Goal: Task Accomplishment & Management: Manage account settings

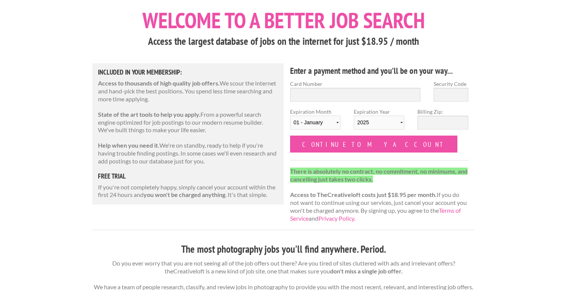
scroll to position [42, 0]
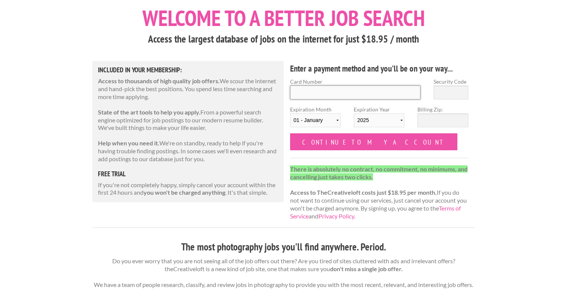
click at [347, 89] on input "Card Number" at bounding box center [355, 92] width 130 height 14
type input "6011 0072 2248 5319"
click at [458, 92] on input "Security Code" at bounding box center [450, 92] width 35 height 14
type input "731"
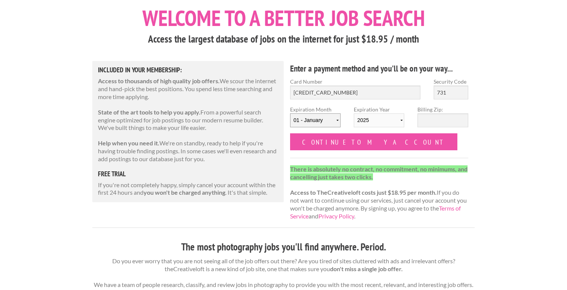
click at [337, 118] on select "01 - January 02 - February 03 - March 04 - April 05 - May 06 - June 07 - July 0…" at bounding box center [315, 120] width 50 height 14
select select "09"
click at [290, 113] on select "01 - January 02 - February 03 - March 04 - April 05 - May 06 - June 07 - July 0…" at bounding box center [315, 120] width 50 height 14
click at [399, 121] on select "2025 2026 2027 2028 2029 2030 2031 2032 2033 2034" at bounding box center [379, 120] width 50 height 14
select select "2026"
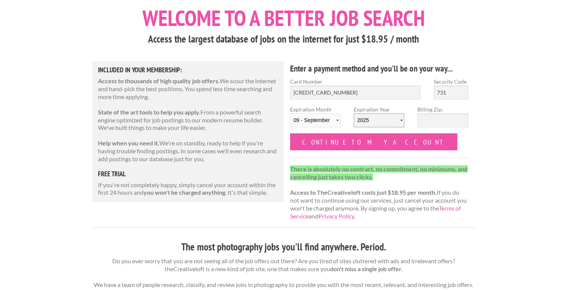
click at [354, 113] on select "2025 2026 2027 2028 2029 2030 2031 2032 2033 2034" at bounding box center [379, 120] width 50 height 14
click at [431, 122] on input "Billing Zip:" at bounding box center [442, 120] width 50 height 14
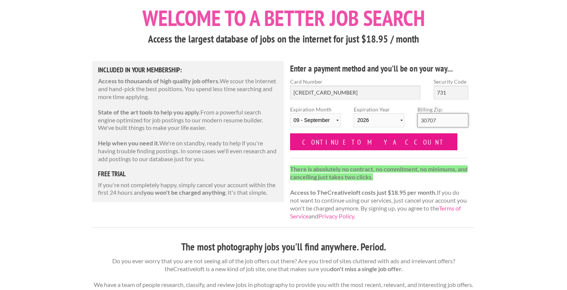
type input "30707"
click at [368, 142] on input "Continue to my account" at bounding box center [373, 141] width 167 height 17
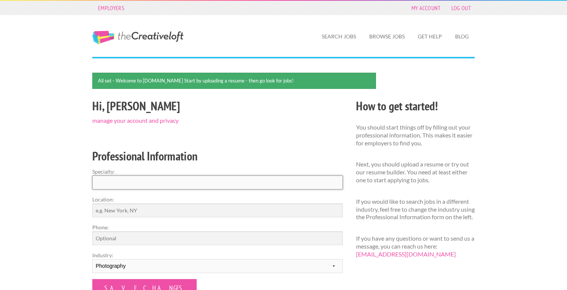
click at [323, 183] on input "Specialty:" at bounding box center [217, 182] width 250 height 14
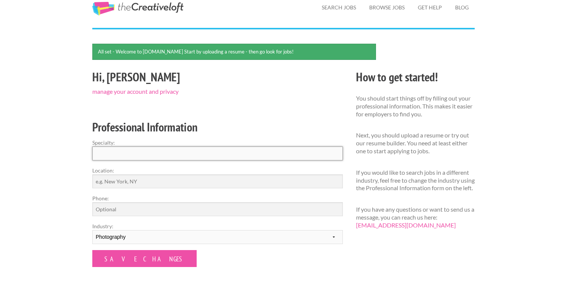
scroll to position [29, 0]
click at [323, 183] on input "Location:" at bounding box center [217, 181] width 250 height 14
type input "Chattanooga, TN"
click at [292, 205] on input "Phone:" at bounding box center [217, 209] width 250 height 14
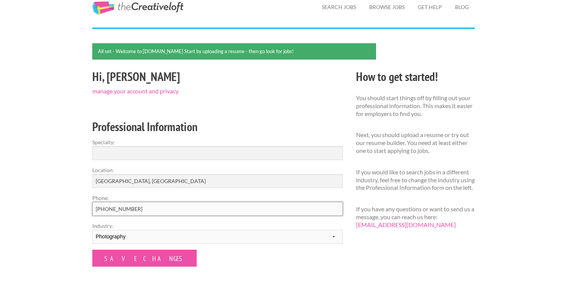
type input "706-400-1515"
click at [272, 153] on input "Specialty:" at bounding box center [217, 153] width 250 height 14
click at [334, 235] on select "--------- Fashion Interior Design Photography Event Planning Entertainment Musi…" at bounding box center [217, 237] width 250 height 14
click at [92, 230] on select "--------- Fashion Interior Design Photography Event Planning Entertainment Musi…" at bounding box center [217, 237] width 250 height 14
click at [274, 153] on input "Specialty:" at bounding box center [217, 153] width 250 height 14
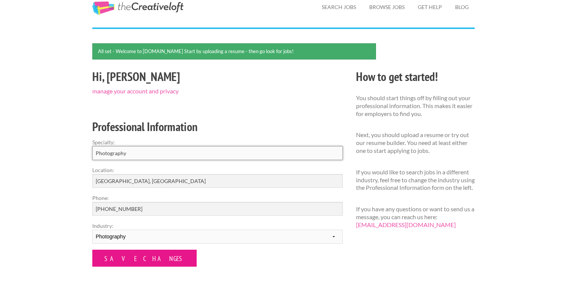
type input "Photography"
click at [114, 265] on input "Save Changes" at bounding box center [144, 258] width 104 height 17
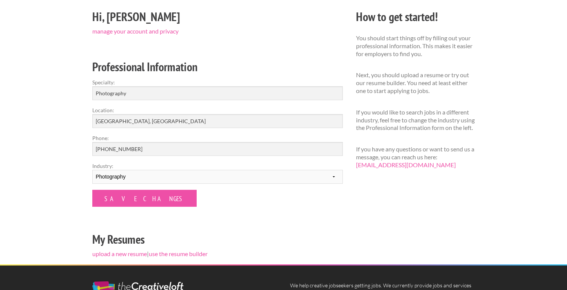
scroll to position [67, 0]
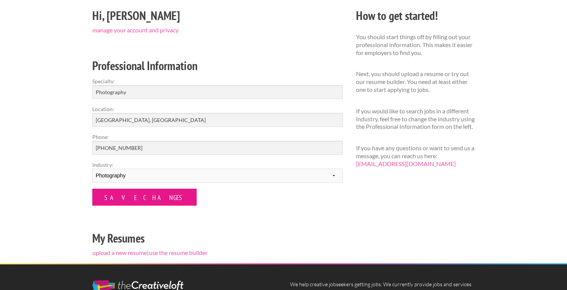
click at [130, 198] on input "Save Changes" at bounding box center [144, 197] width 104 height 17
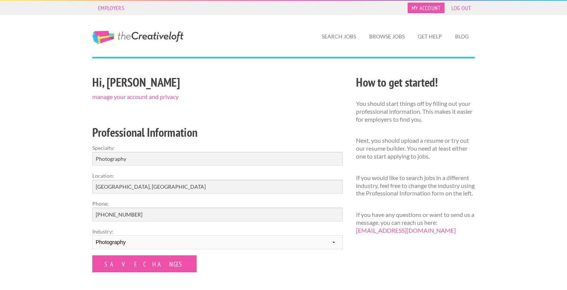
click at [428, 7] on link "My Account" at bounding box center [425, 8] width 37 height 11
click at [337, 37] on link "Search Jobs" at bounding box center [339, 36] width 46 height 17
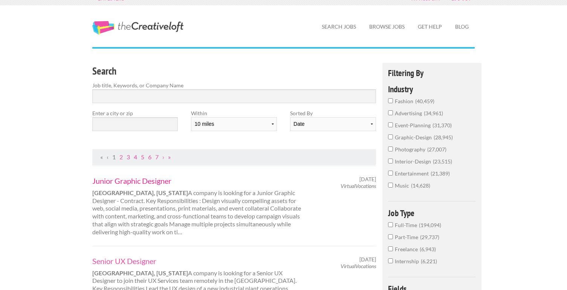
scroll to position [11, 0]
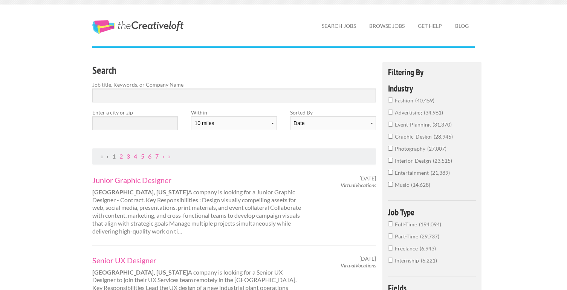
click at [390, 150] on input "photography 27,007" at bounding box center [390, 148] width 5 height 5
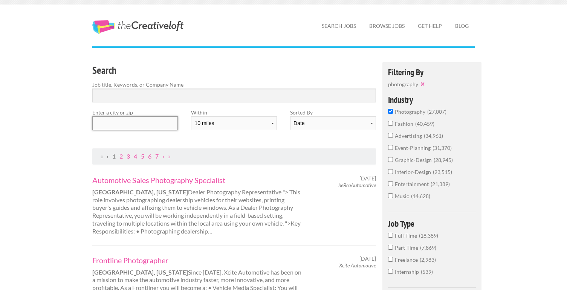
click at [147, 123] on input "text" at bounding box center [134, 123] width 85 height 14
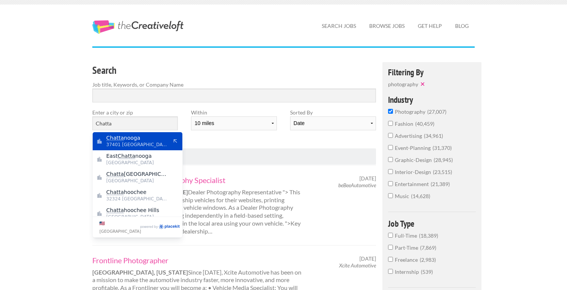
click at [142, 136] on span "Chatta nooga" at bounding box center [137, 137] width 62 height 7
type input "Chattanooga"
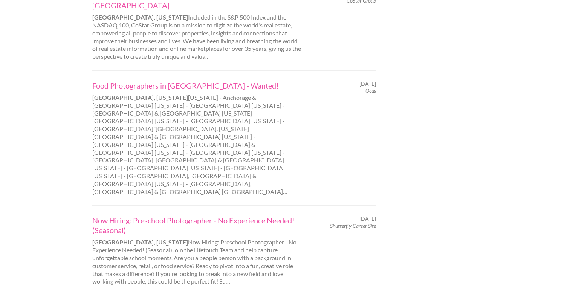
scroll to position [766, 0]
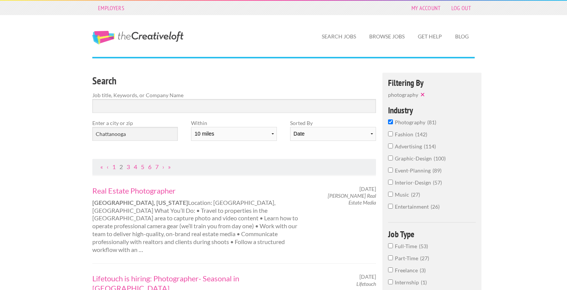
click at [392, 256] on input "Part-Time 27" at bounding box center [390, 257] width 5 height 5
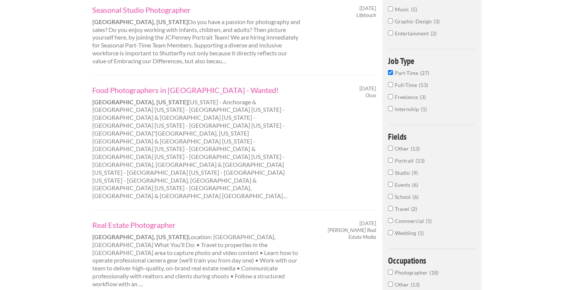
scroll to position [182, 0]
click at [255, 219] on div "Real Estate Photographer Chattanooga, Tennessee Location: Greater Chattanooga, …" at bounding box center [197, 253] width 223 height 68
click at [165, 219] on link "Real Estate Photographer" at bounding box center [196, 224] width 209 height 10
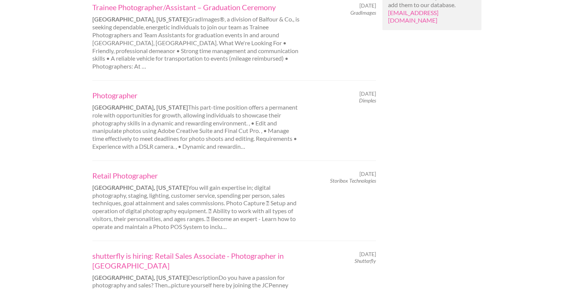
scroll to position [559, 0]
click at [142, 170] on link "Retail Photographer" at bounding box center [196, 175] width 209 height 10
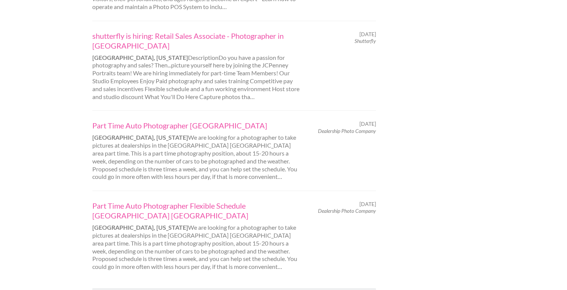
scroll to position [779, 0]
click at [121, 290] on link "2" at bounding box center [120, 295] width 3 height 7
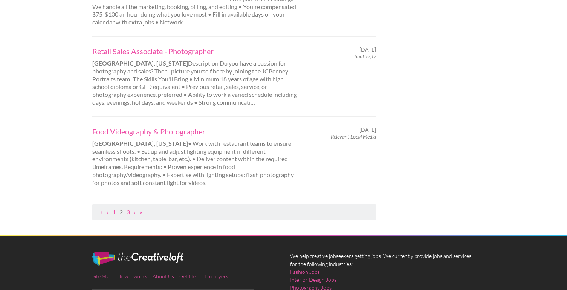
scroll to position [810, 0]
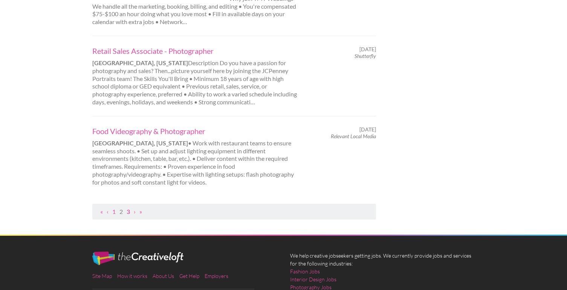
click at [128, 208] on link "3" at bounding box center [128, 211] width 3 height 7
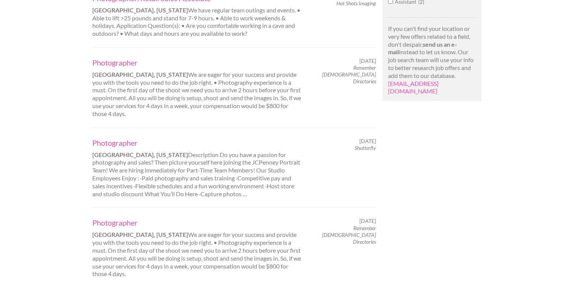
scroll to position [490, 0]
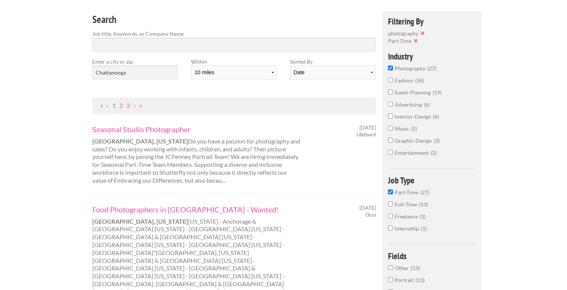
scroll to position [64, 0]
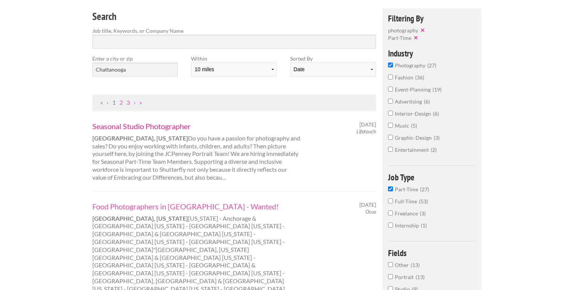
click at [139, 127] on link "Seasonal Studio Photographer" at bounding box center [196, 126] width 209 height 10
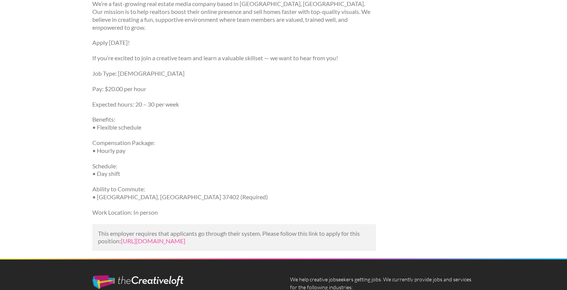
scroll to position [418, 0]
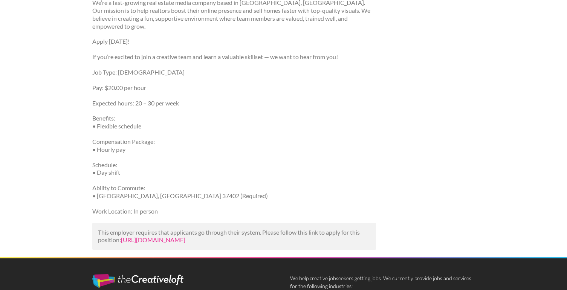
click at [185, 240] on link "https://www.indeed.com/viewjob?jk=936feb08c9898fb0&utm_campaign=google_jobs_app…" at bounding box center [153, 239] width 64 height 7
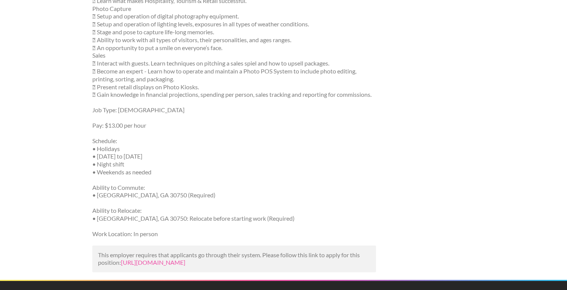
scroll to position [250, 0]
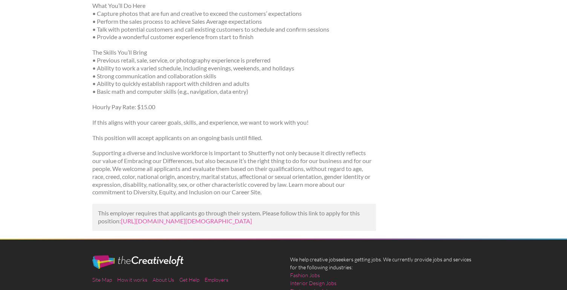
scroll to position [244, 0]
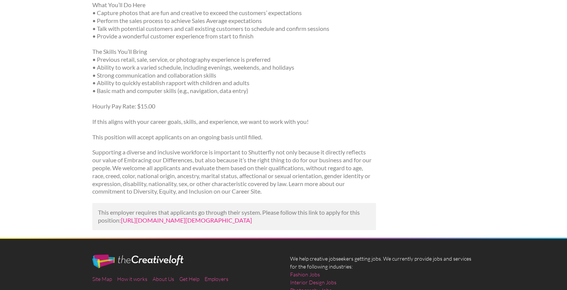
click at [158, 221] on link "https://www.linkedin.com/jobs/view/seasonal-studio-photographer-at-lifetouch-42…" at bounding box center [186, 220] width 131 height 7
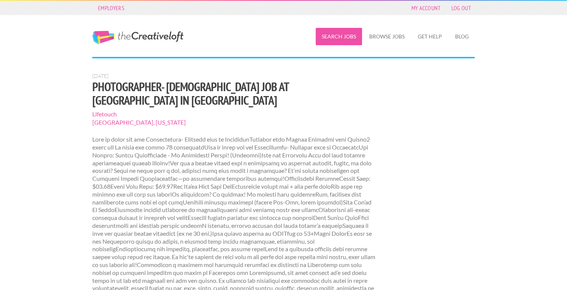
click at [331, 40] on link "Search Jobs" at bounding box center [339, 36] width 46 height 17
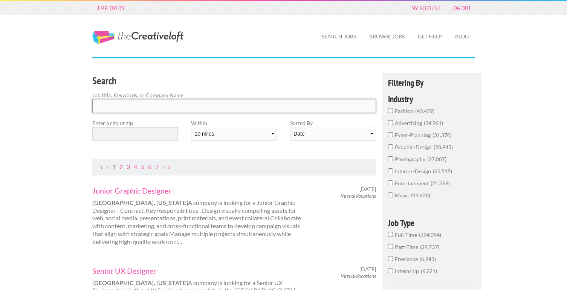
click at [245, 108] on input "Search" at bounding box center [234, 106] width 284 height 14
click at [391, 158] on input "photography 27,007" at bounding box center [390, 158] width 5 height 5
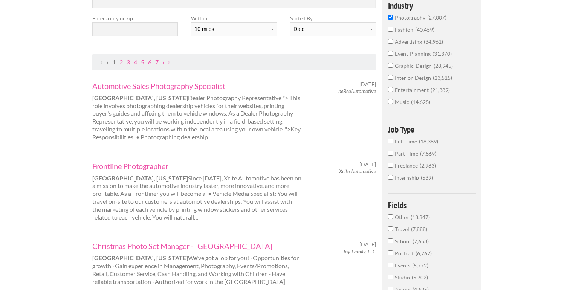
scroll to position [114, 0]
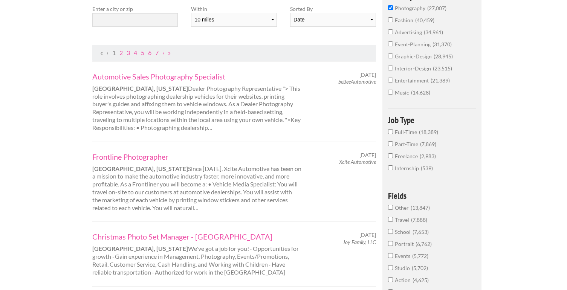
click at [391, 143] on input "Part-Time 7,869" at bounding box center [390, 143] width 5 height 5
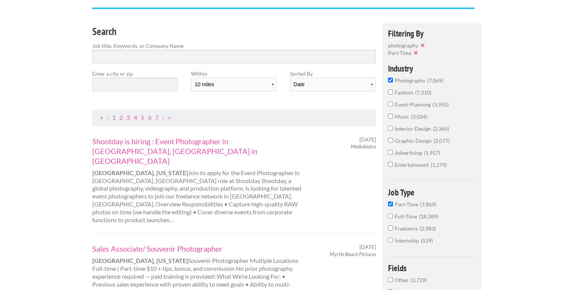
scroll to position [46, 0]
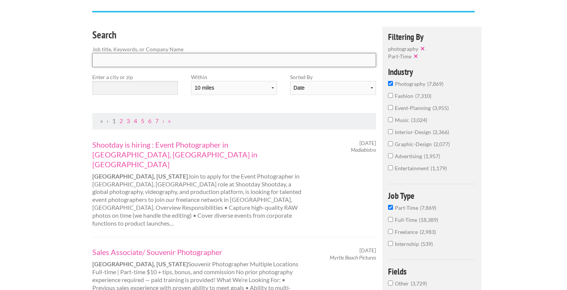
click at [193, 64] on input "Search" at bounding box center [234, 60] width 284 height 14
click at [163, 82] on input "text" at bounding box center [134, 88] width 85 height 14
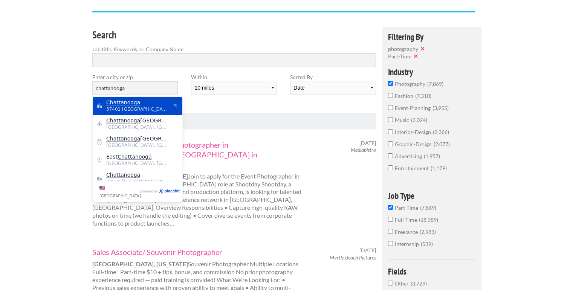
click at [135, 103] on mark "Chattanooga" at bounding box center [123, 102] width 34 height 6
type input "Chattanooga"
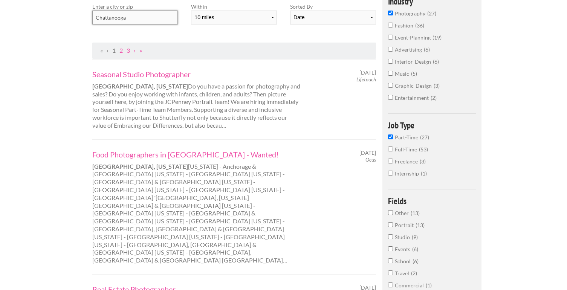
scroll to position [117, 0]
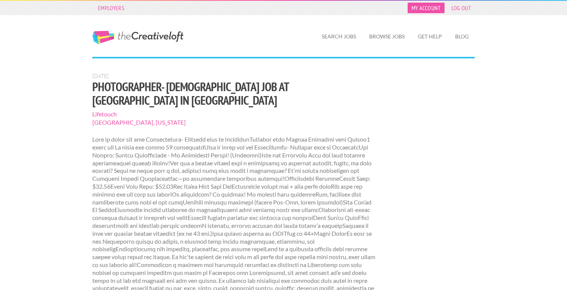
click at [429, 8] on link "My Account" at bounding box center [425, 8] width 37 height 11
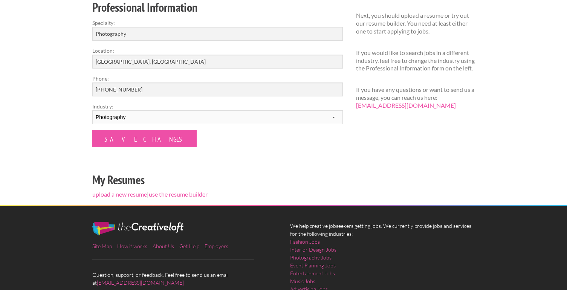
scroll to position [120, 0]
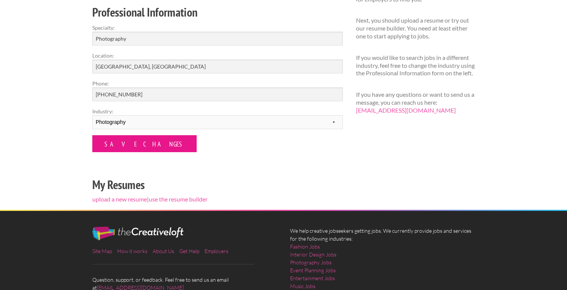
click at [129, 148] on input "Save Changes" at bounding box center [144, 143] width 104 height 17
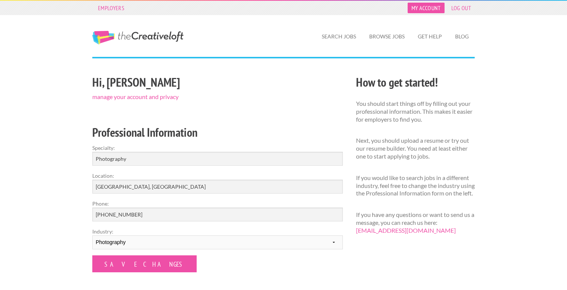
click at [434, 5] on link "My Account" at bounding box center [425, 8] width 37 height 11
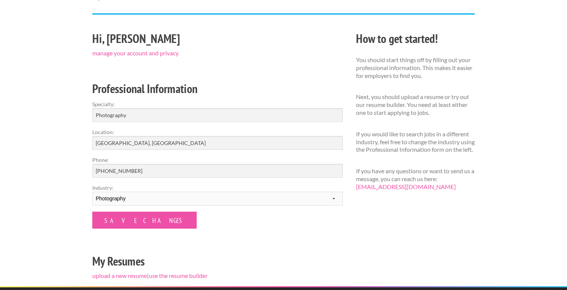
scroll to position [62, 0]
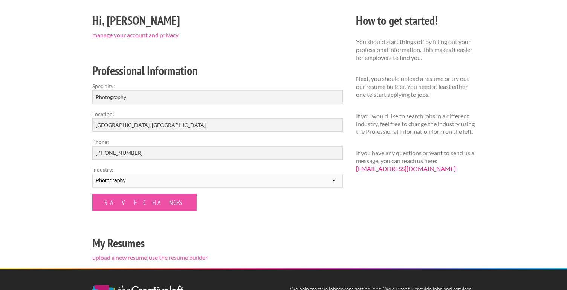
click at [410, 172] on link "[EMAIL_ADDRESS][DOMAIN_NAME]" at bounding box center [406, 168] width 100 height 7
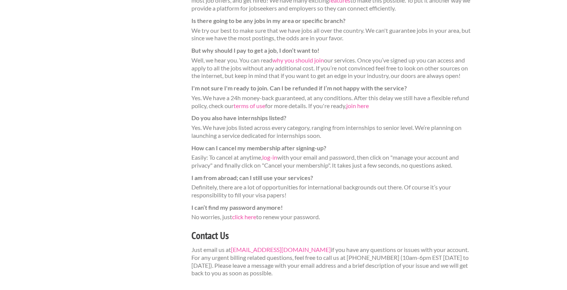
scroll to position [193, 0]
click at [273, 158] on link "log-in" at bounding box center [269, 156] width 15 height 7
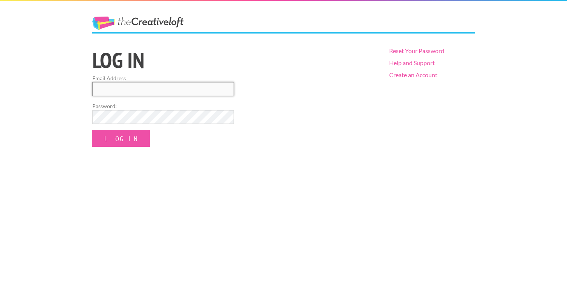
click at [184, 92] on input "Email Address" at bounding box center [163, 89] width 142 height 14
type input "[PERSON_NAME][EMAIL_ADDRESS][DOMAIN_NAME]"
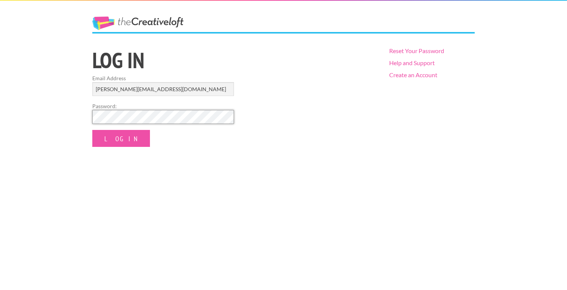
click at [92, 130] on input "Log In" at bounding box center [121, 138] width 58 height 17
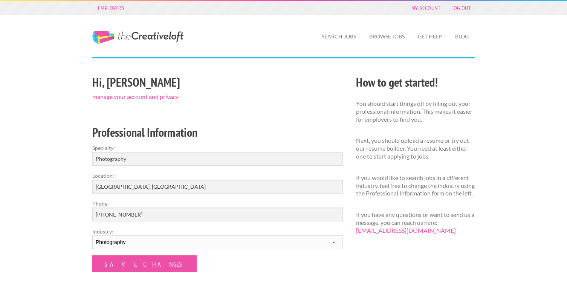
click at [177, 36] on link "The Creative Loft" at bounding box center [137, 38] width 91 height 14
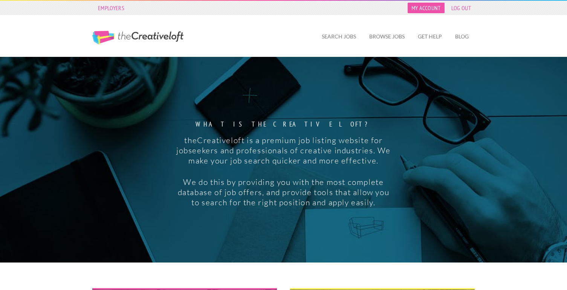
click at [435, 6] on link "My Account" at bounding box center [425, 8] width 37 height 11
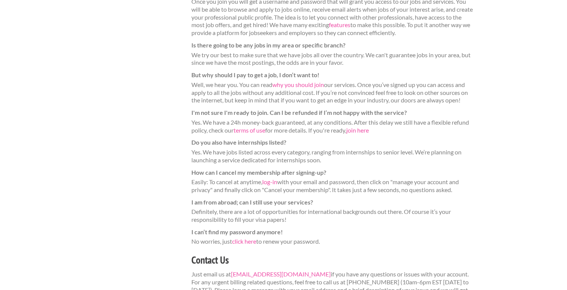
scroll to position [171, 0]
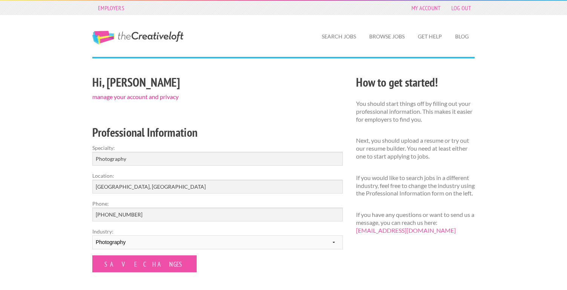
click at [166, 95] on link "manage your account and privacy" at bounding box center [135, 96] width 86 height 7
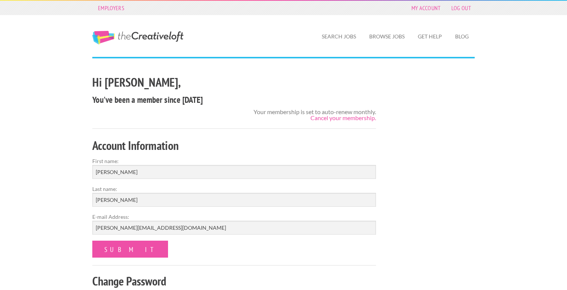
scroll to position [2, 0]
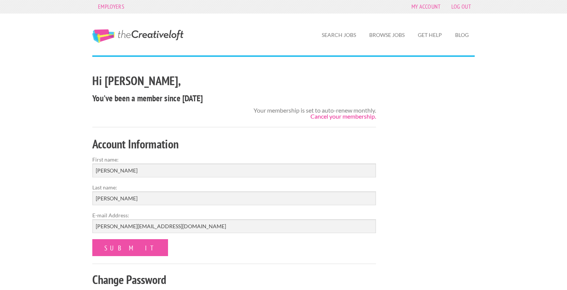
click at [324, 118] on link "Cancel your membership." at bounding box center [343, 116] width 66 height 7
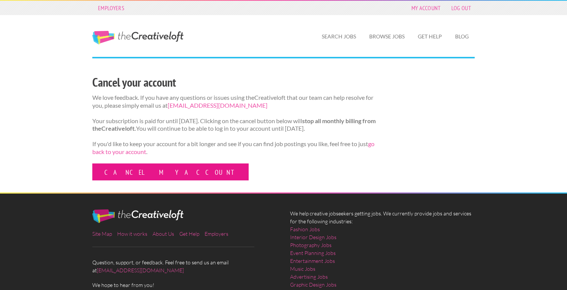
click at [125, 180] on link "Cancel my account" at bounding box center [170, 171] width 156 height 17
